Goal: Consume media (video, audio): Consume media (video, audio)

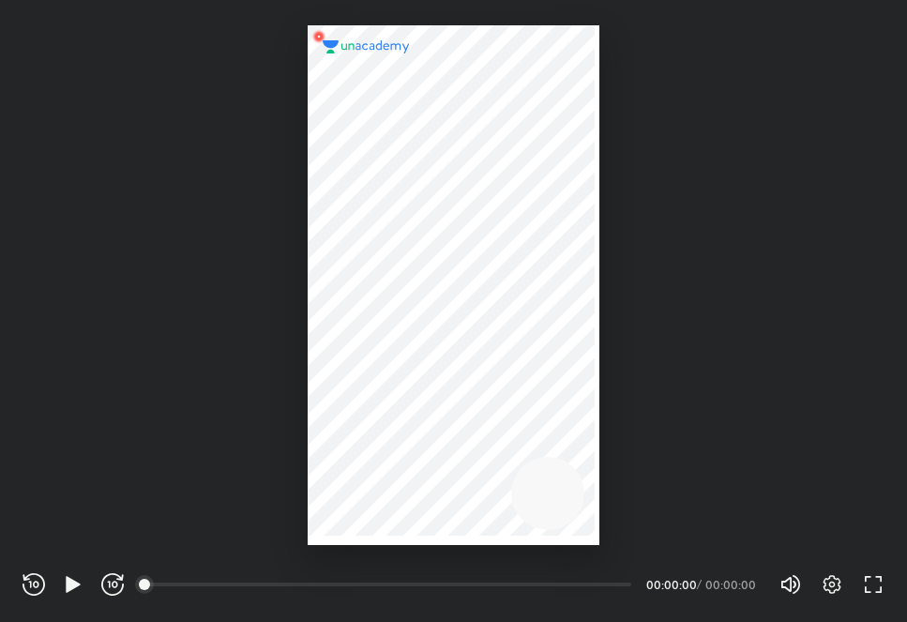
scroll to position [622, 907]
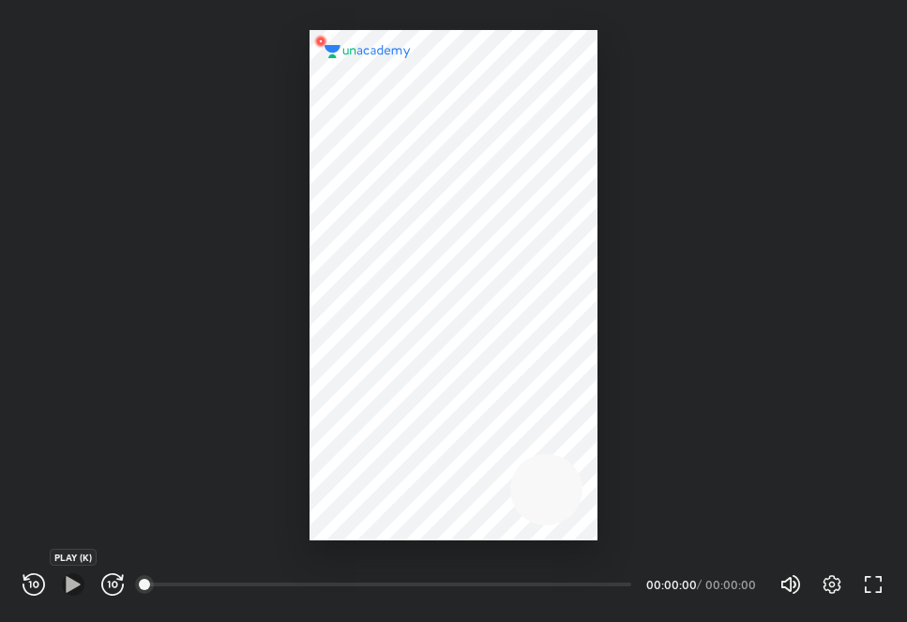
click at [69, 584] on icon "button" at bounding box center [73, 584] width 14 height 16
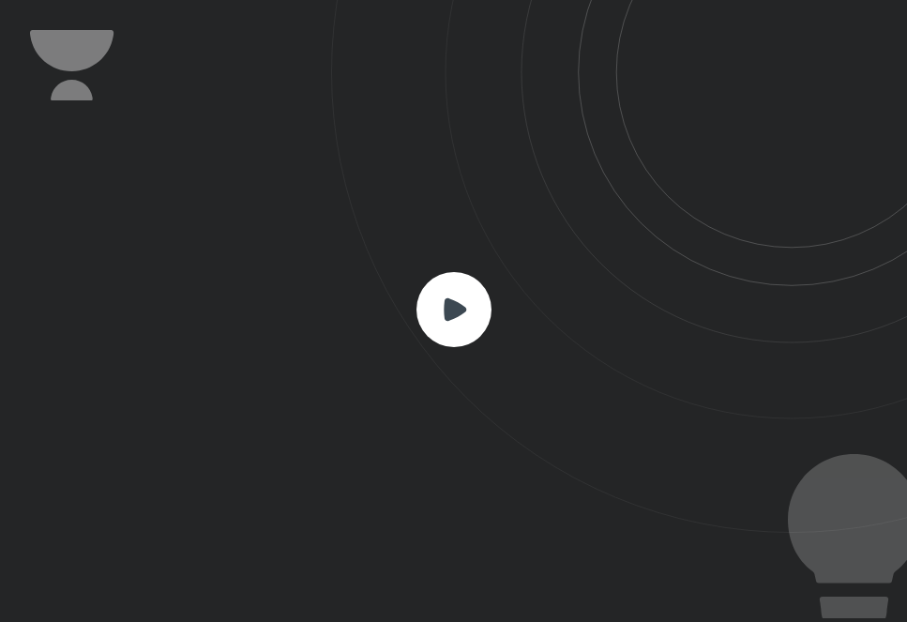
click at [454, 308] on icon at bounding box center [455, 308] width 23 height 23
click at [458, 300] on rect at bounding box center [453, 309] width 75 height 75
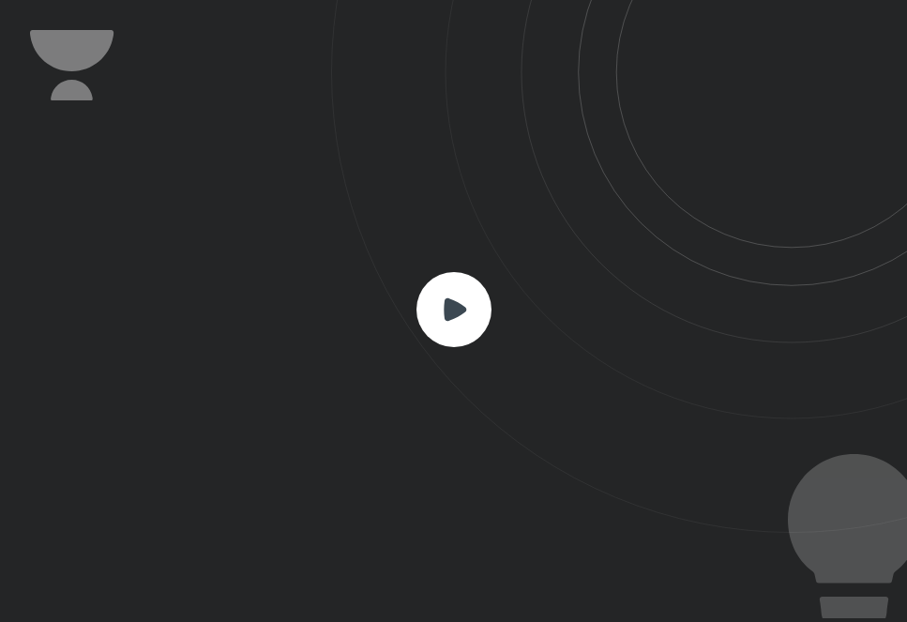
click at [458, 300] on rect at bounding box center [453, 309] width 75 height 75
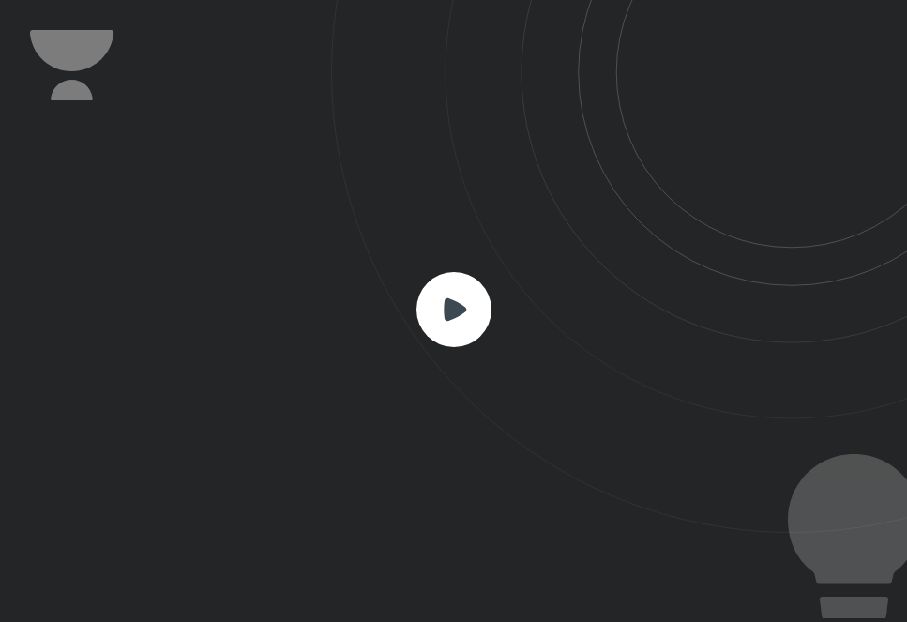
click at [458, 300] on rect at bounding box center [453, 309] width 75 height 75
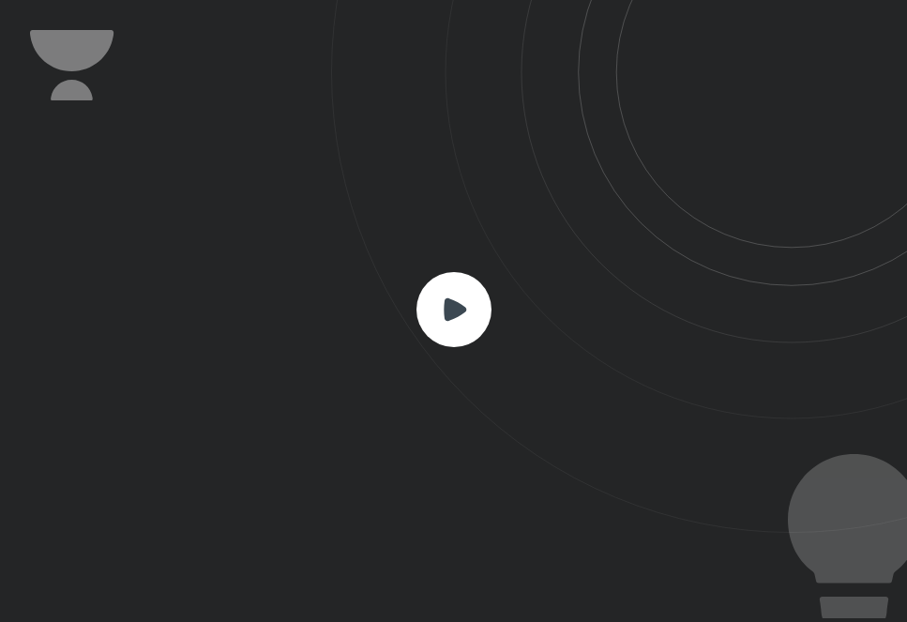
click at [458, 300] on rect at bounding box center [453, 309] width 75 height 75
click at [459, 302] on icon at bounding box center [453, 309] width 75 height 75
click at [458, 311] on icon at bounding box center [455, 308] width 23 height 23
